Goal: Check status: Check status

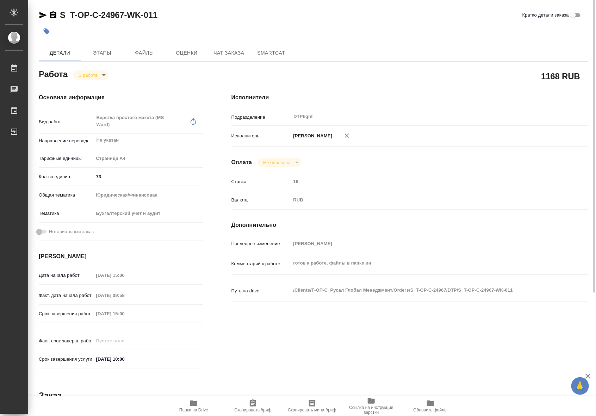
click at [187, 408] on span "Папка на Drive" at bounding box center [193, 410] width 29 height 5
click at [99, 73] on body "🙏 .cls-1 fill:#fff; AWATERA Riianova [PERSON_NAME] 0 Чаты График Выйти S_T-OP-C…" at bounding box center [298, 208] width 596 height 416
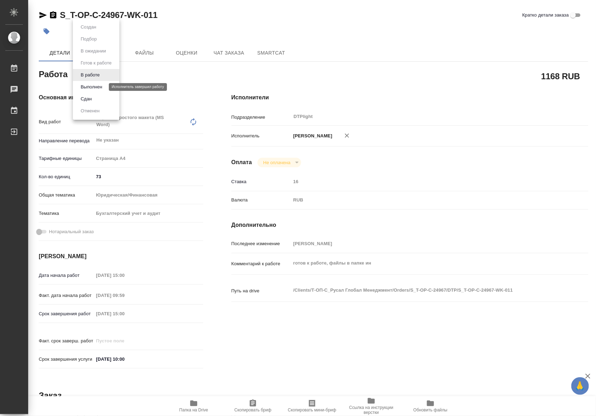
click at [94, 88] on button "Выполнен" at bounding box center [92, 87] width 26 height 8
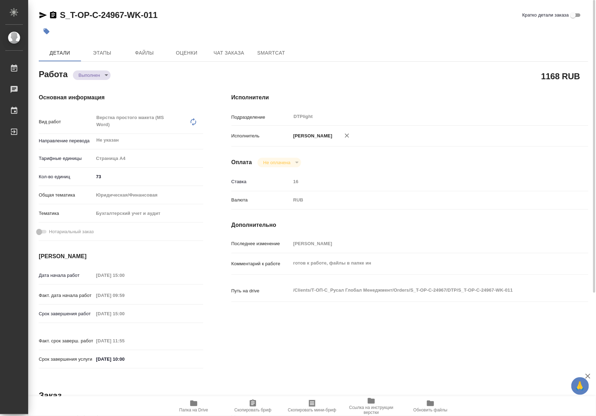
type textarea "x"
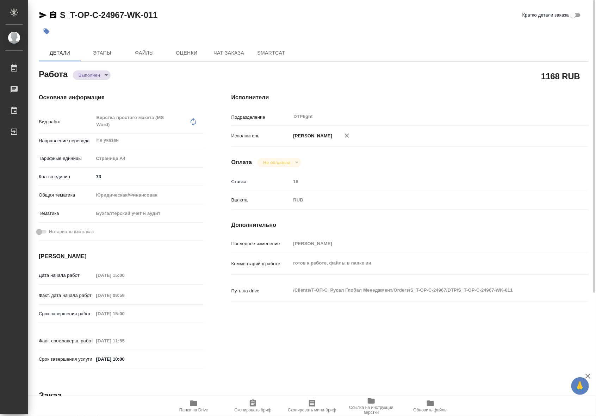
type textarea "x"
